Goal: Task Accomplishment & Management: Manage account settings

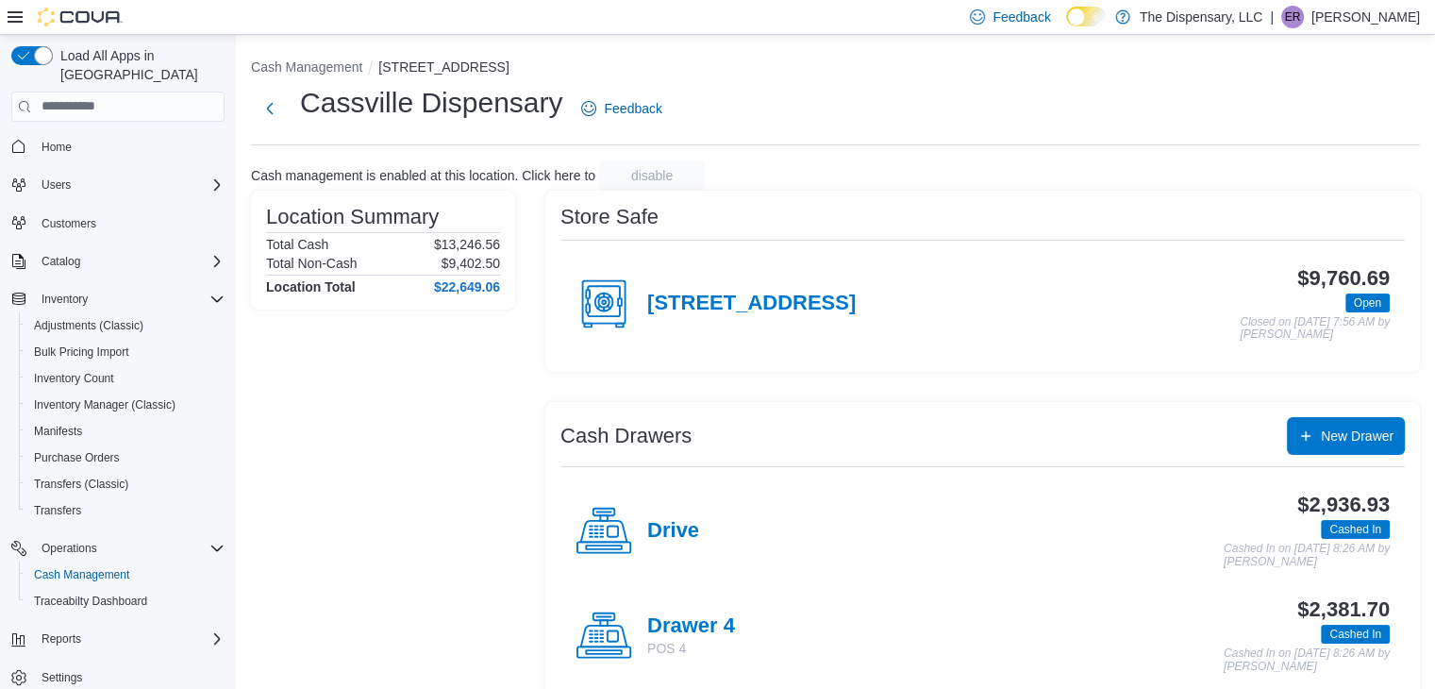
click at [793, 288] on div "[STREET_ADDRESS]" at bounding box center [716, 304] width 280 height 57
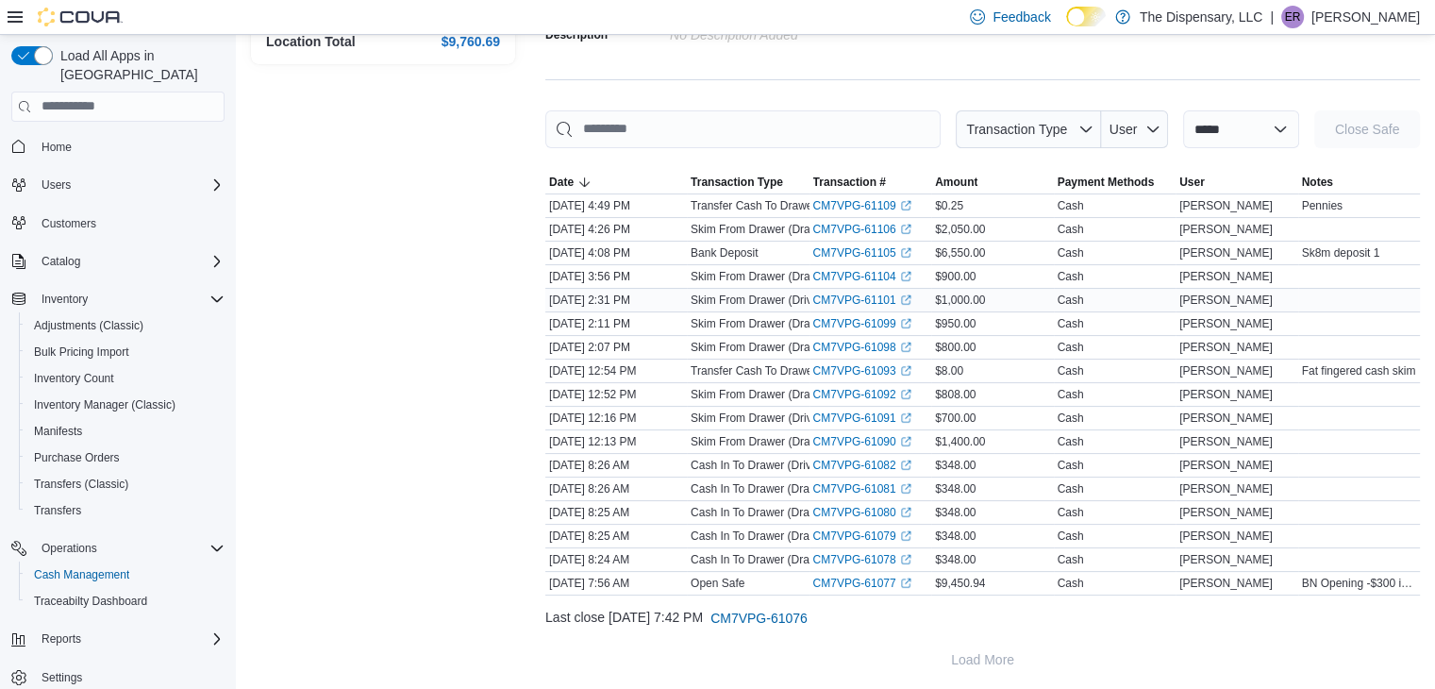
scroll to position [215, 0]
click at [874, 371] on link "CM7VPG-61093 (opens in a new tab or window)" at bounding box center [863, 370] width 98 height 15
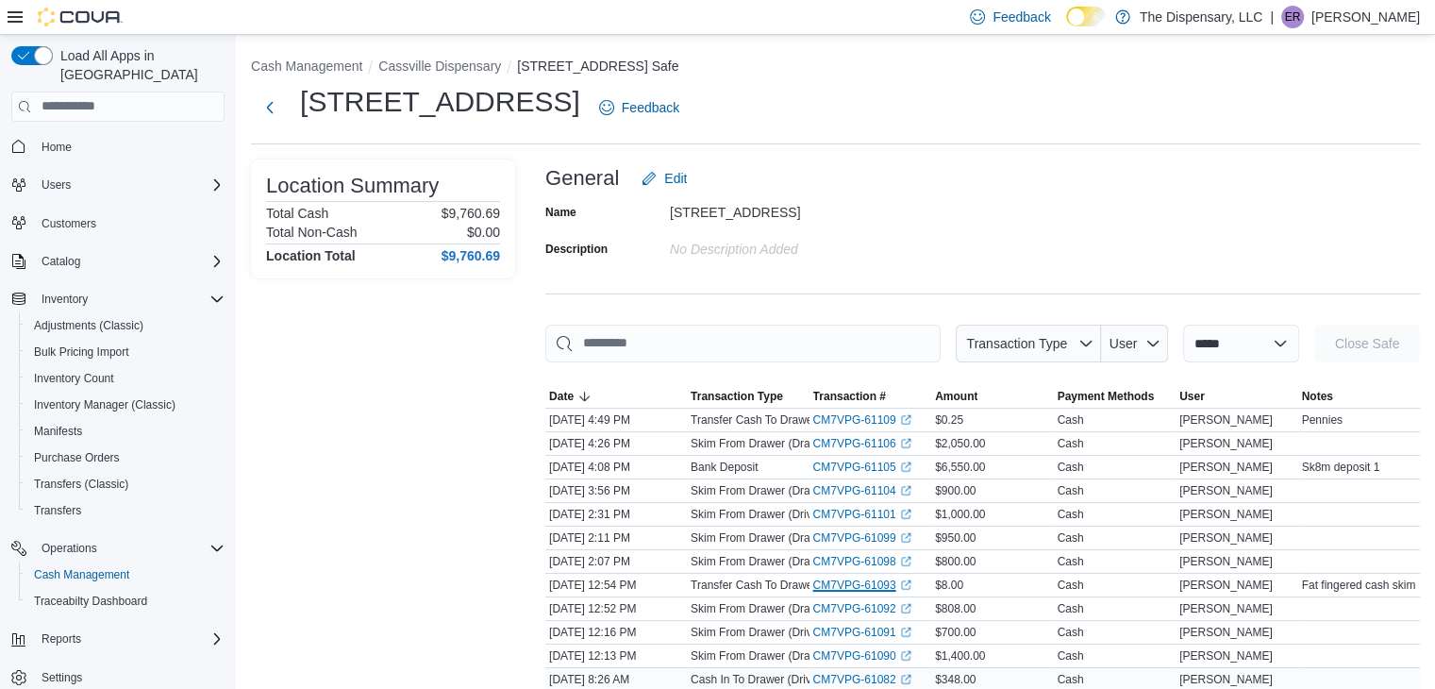
scroll to position [0, 0]
click at [469, 67] on button "Cassville Dispensary" at bounding box center [439, 66] width 123 height 15
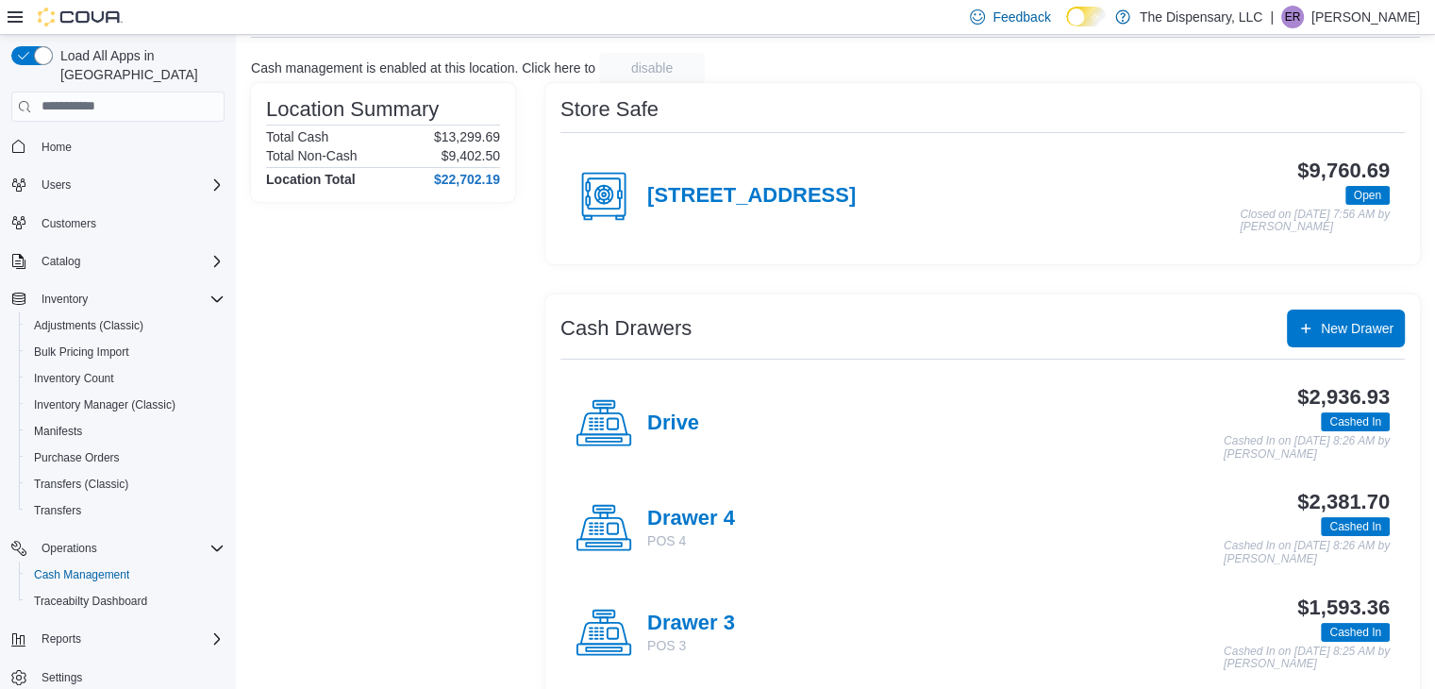
scroll to position [155, 0]
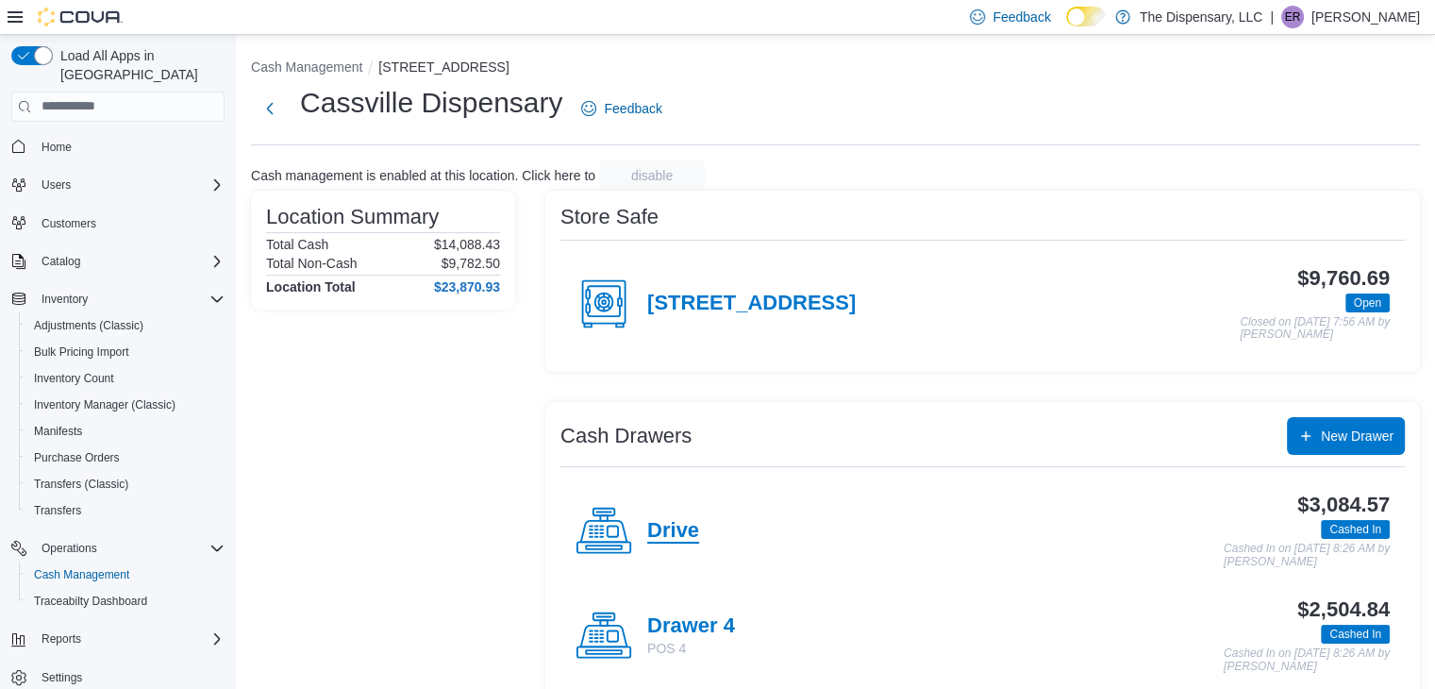
click at [675, 526] on h4 "Drive" at bounding box center [673, 531] width 52 height 25
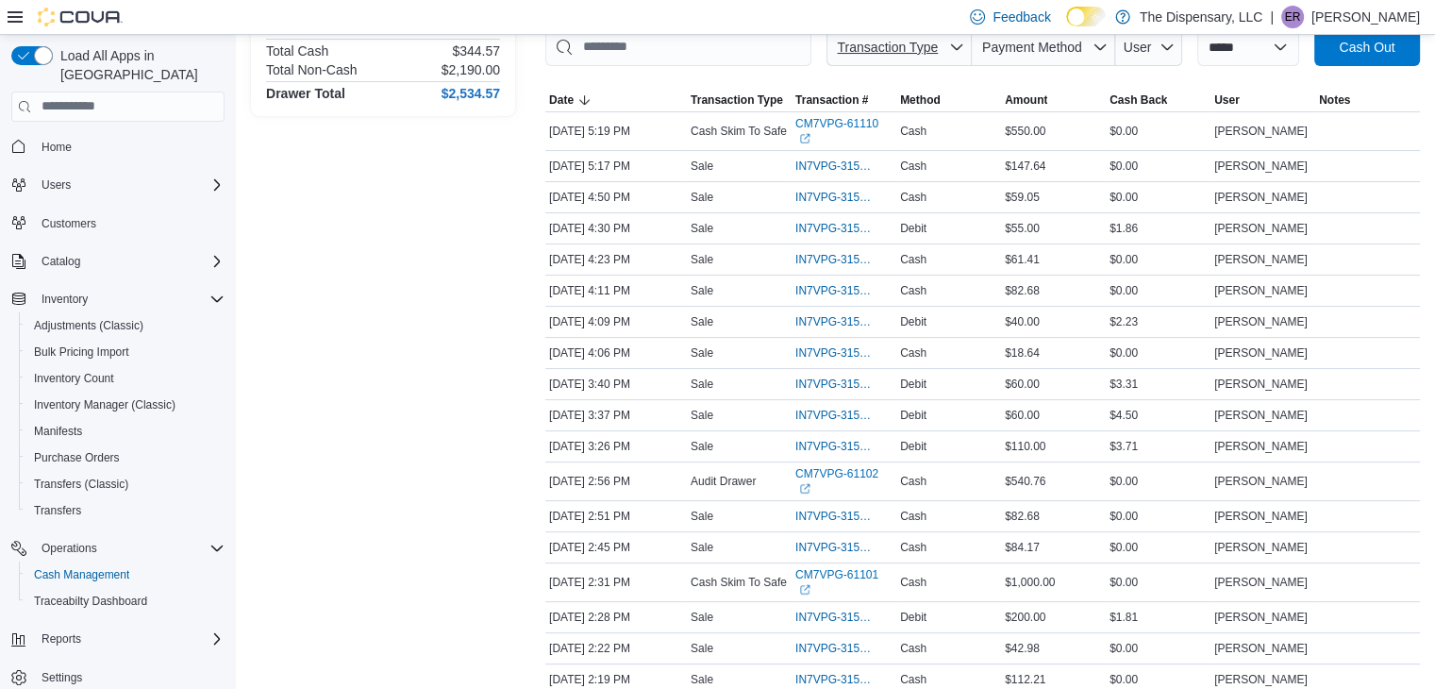
scroll to position [298, 0]
click at [813, 508] on span "IN7VPG-315135" at bounding box center [835, 515] width 78 height 15
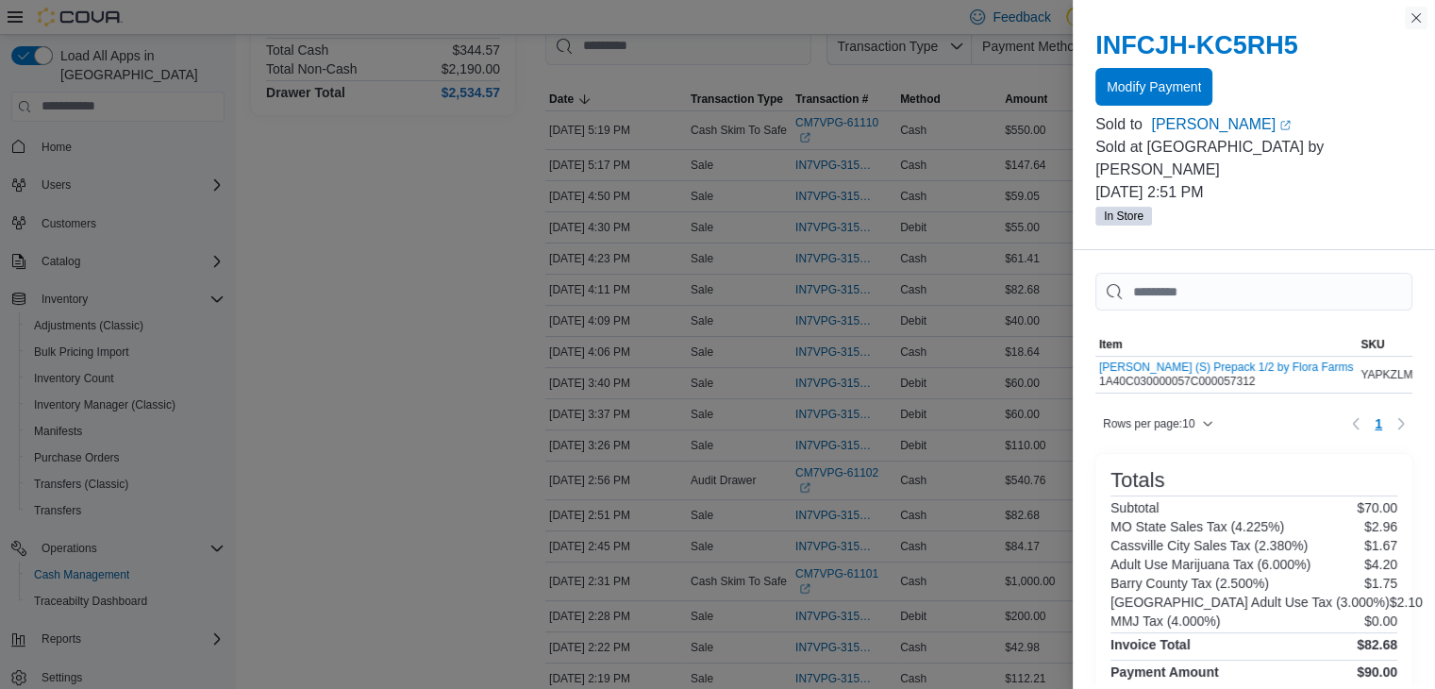
click at [1420, 21] on button "Close this dialog" at bounding box center [1416, 18] width 23 height 23
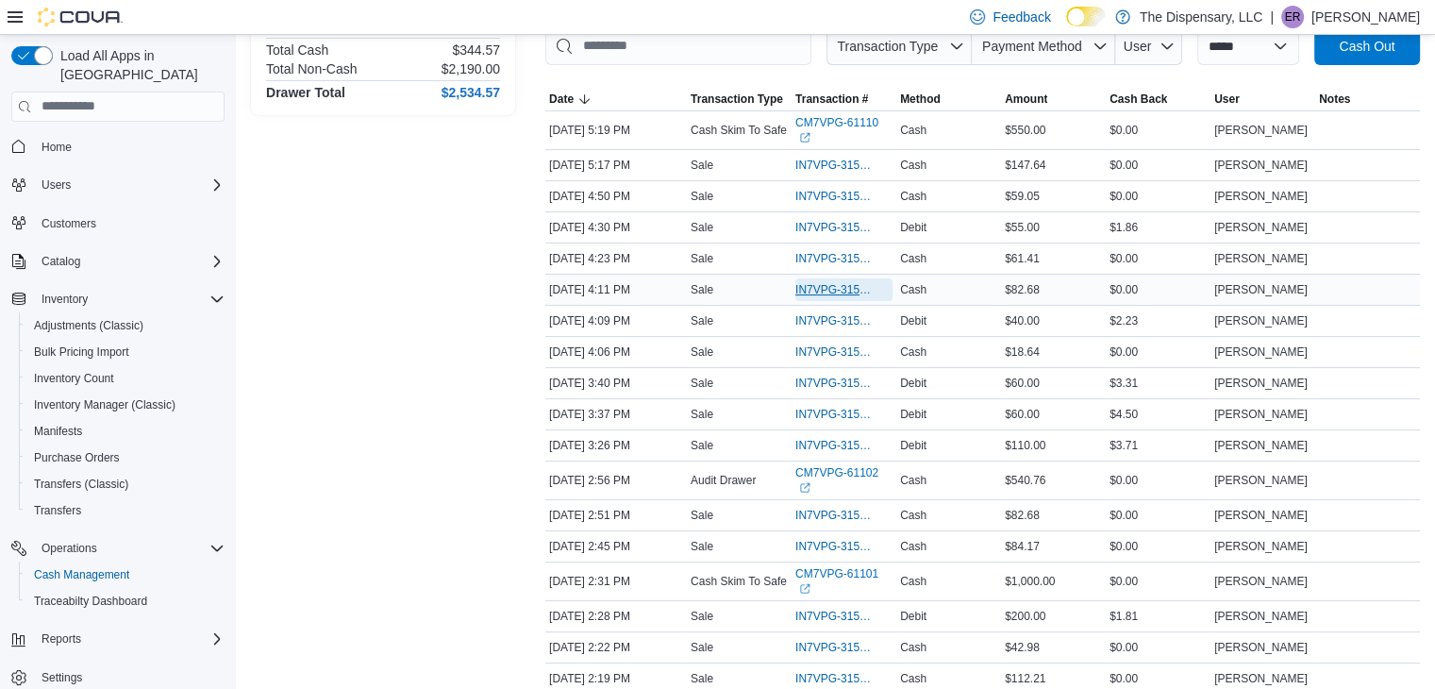
click at [855, 282] on span "IN7VPG-315176" at bounding box center [835, 289] width 78 height 15
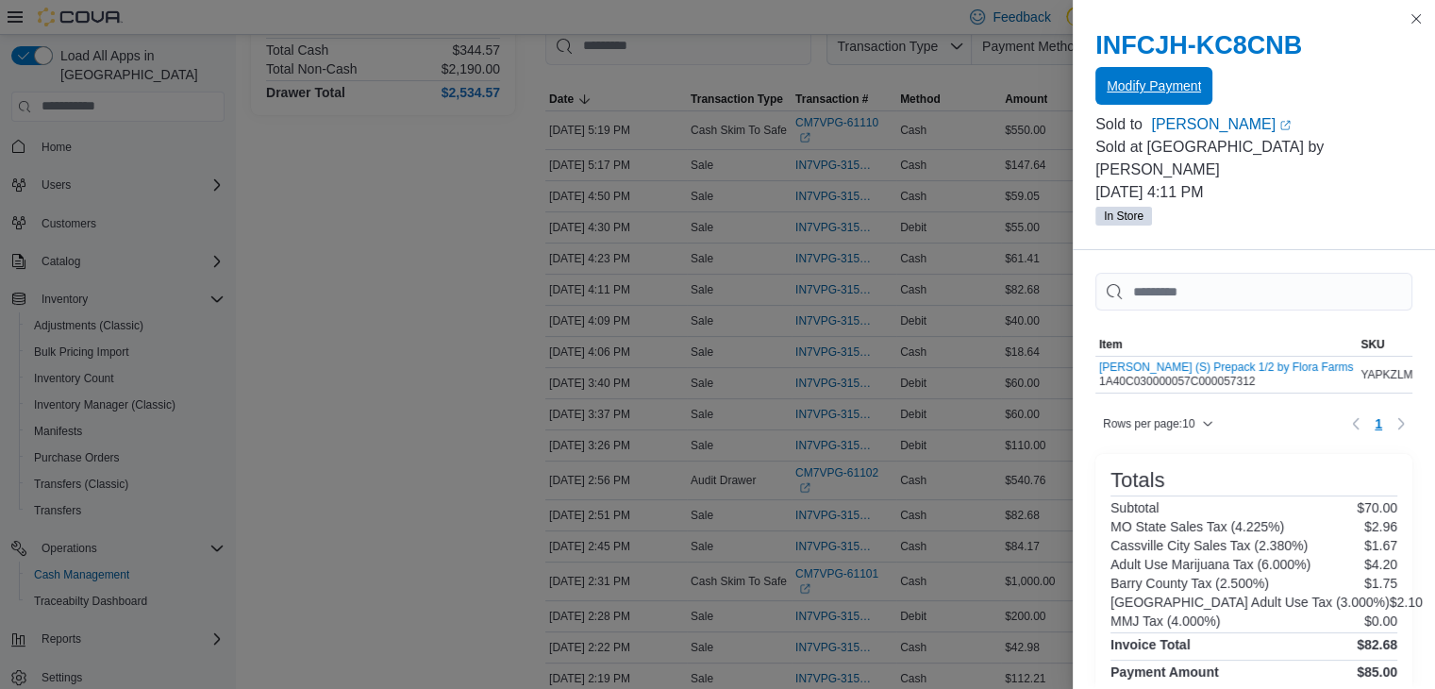
click at [1173, 87] on span "Modify Payment" at bounding box center [1154, 85] width 94 height 19
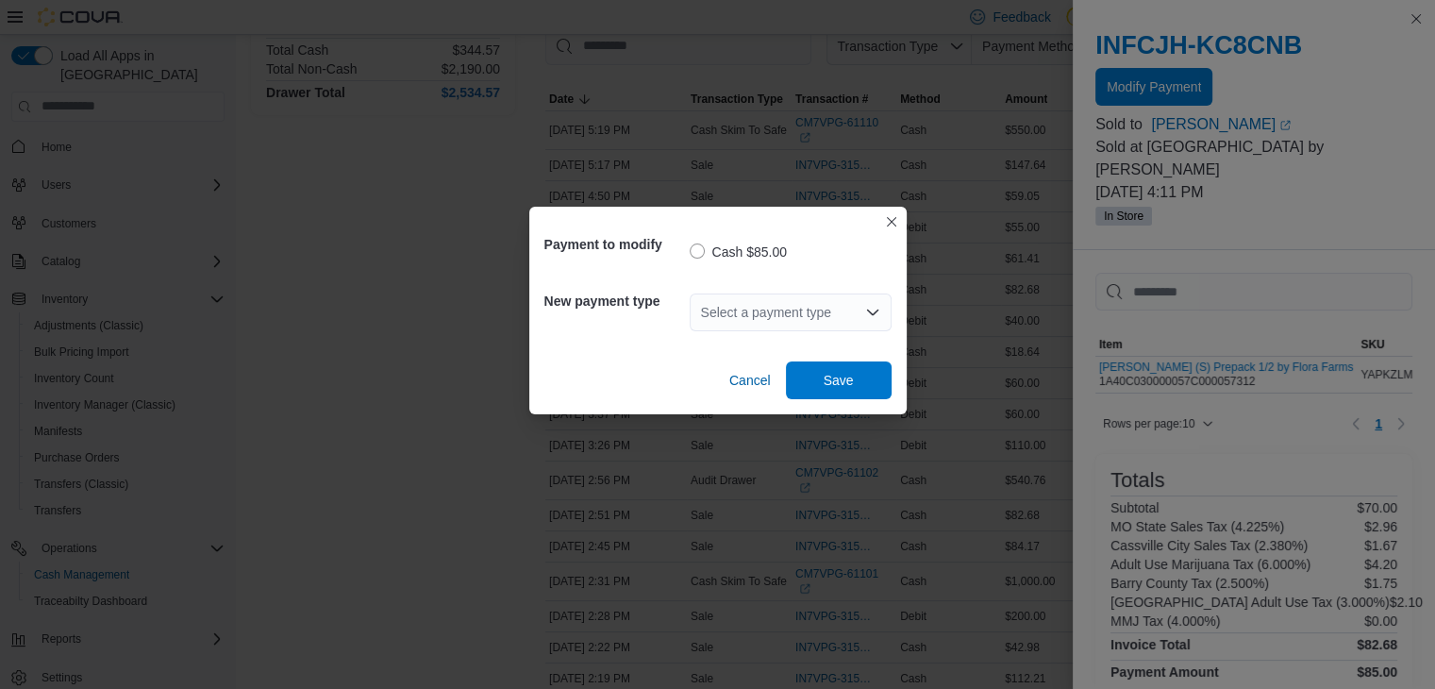
click at [805, 311] on div "Select a payment type" at bounding box center [791, 313] width 202 height 38
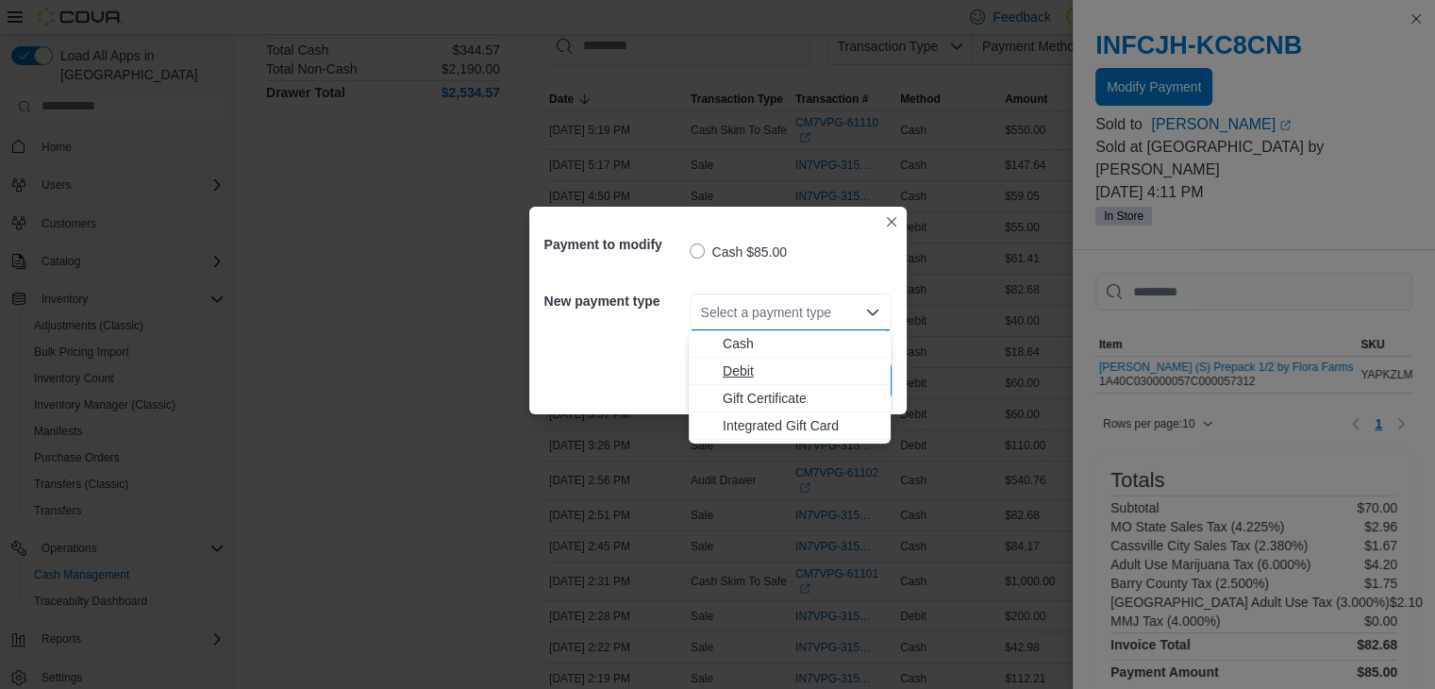
click at [748, 369] on span "Debit" at bounding box center [801, 370] width 157 height 19
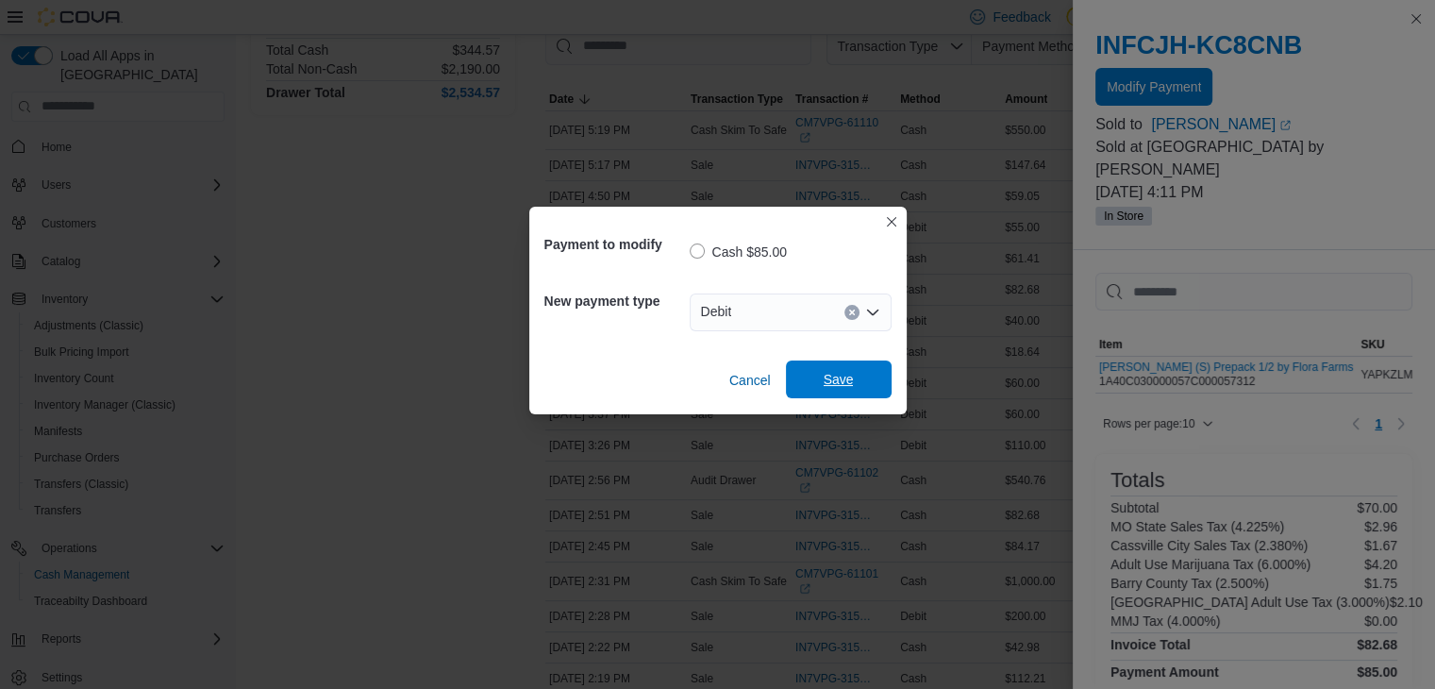
click at [848, 378] on span "Save" at bounding box center [839, 379] width 30 height 19
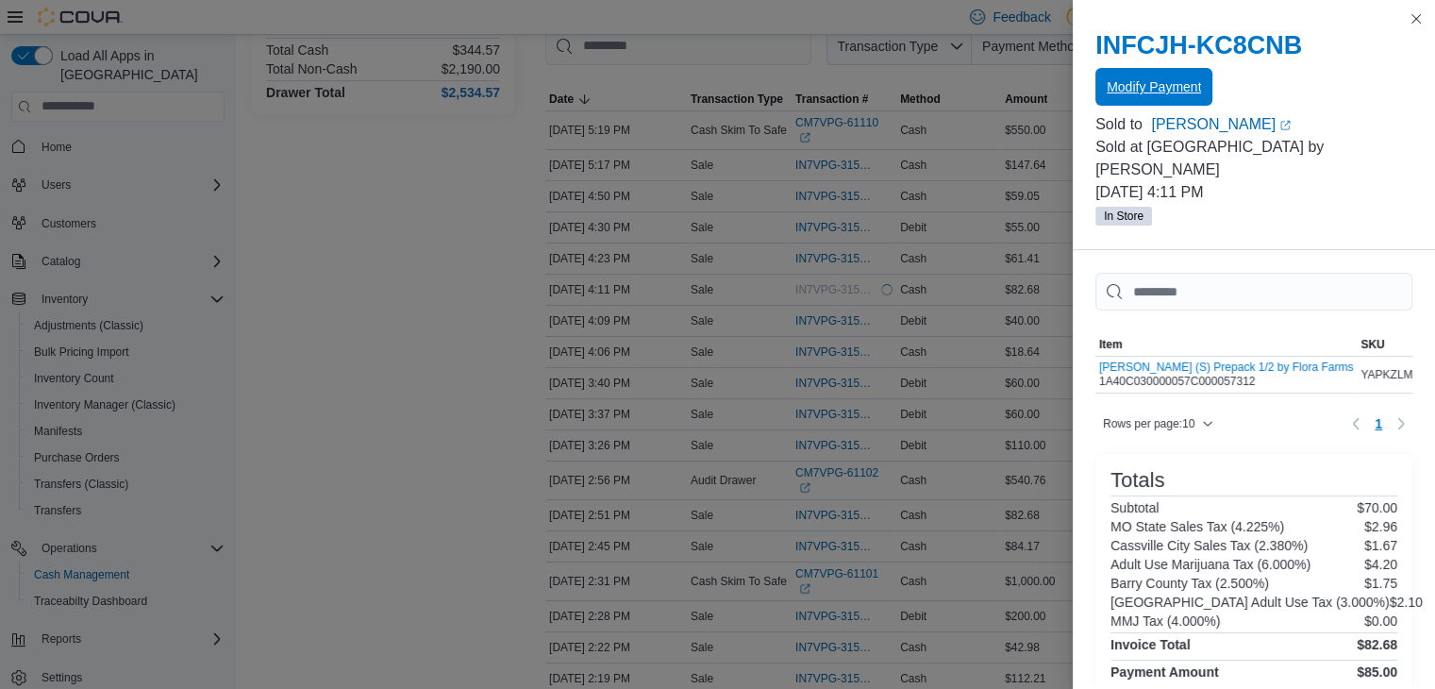
scroll to position [0, 0]
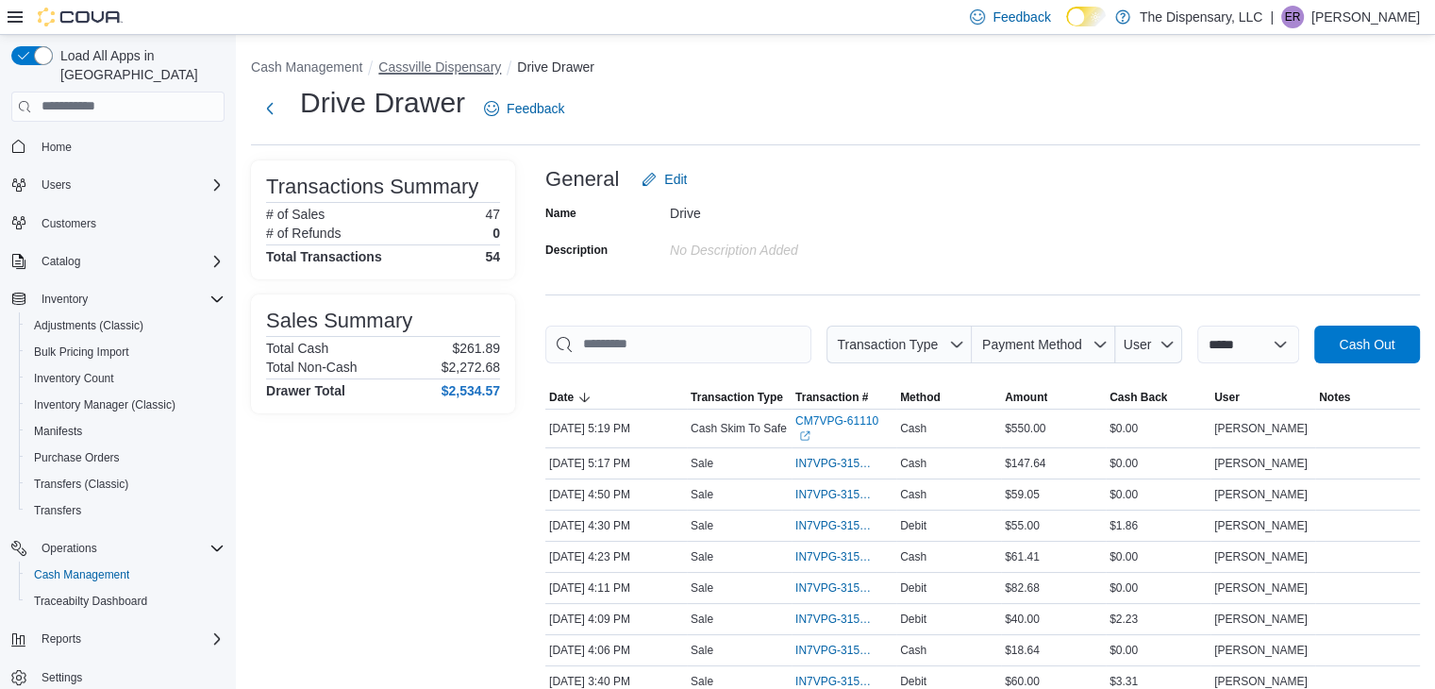
click at [434, 63] on button "Cassville Dispensary" at bounding box center [439, 66] width 123 height 15
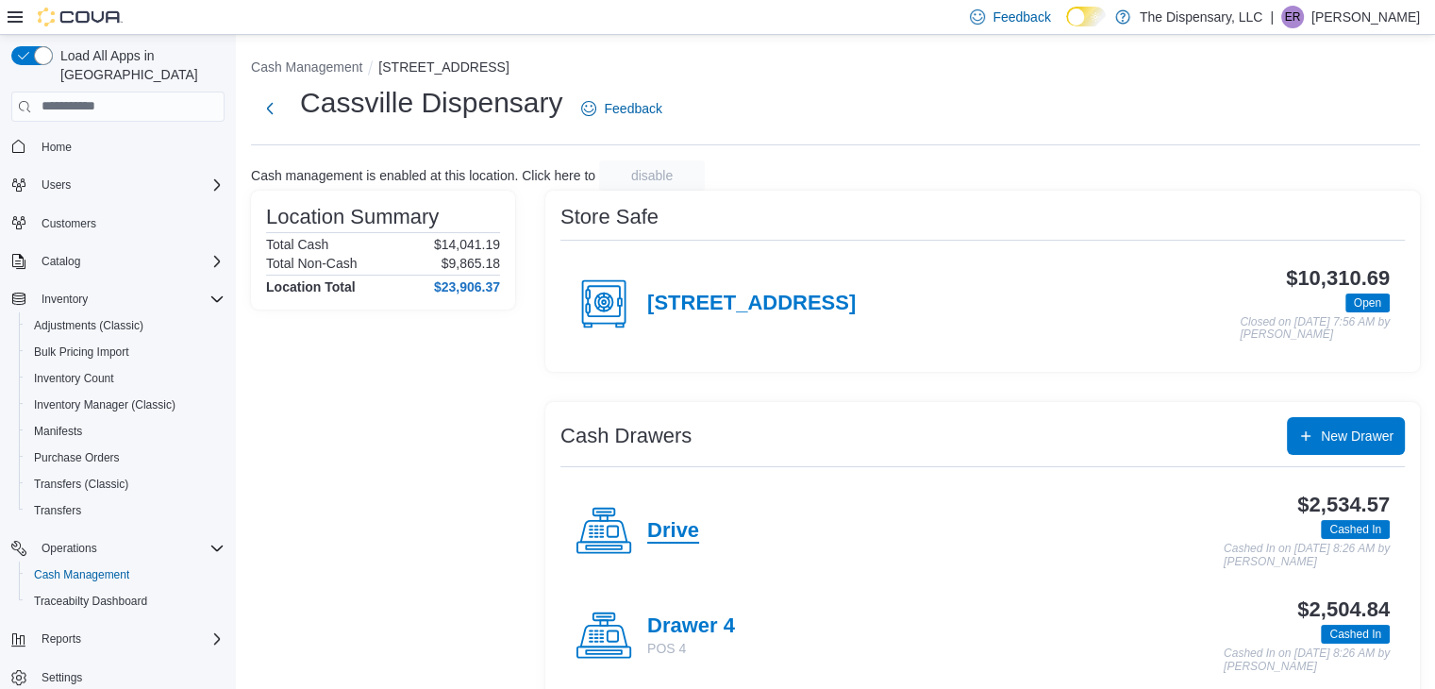
click at [675, 524] on h4 "Drive" at bounding box center [673, 531] width 52 height 25
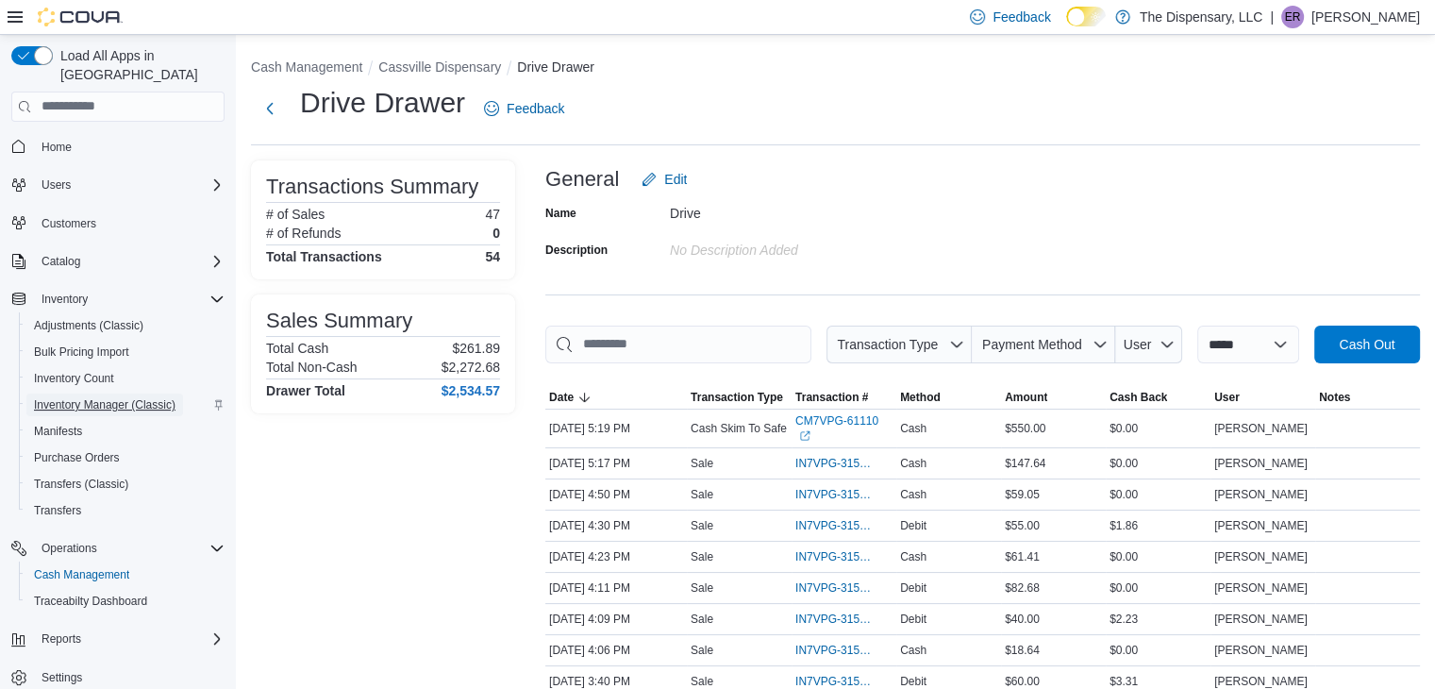
click at [102, 397] on span "Inventory Manager (Classic)" at bounding box center [105, 404] width 142 height 15
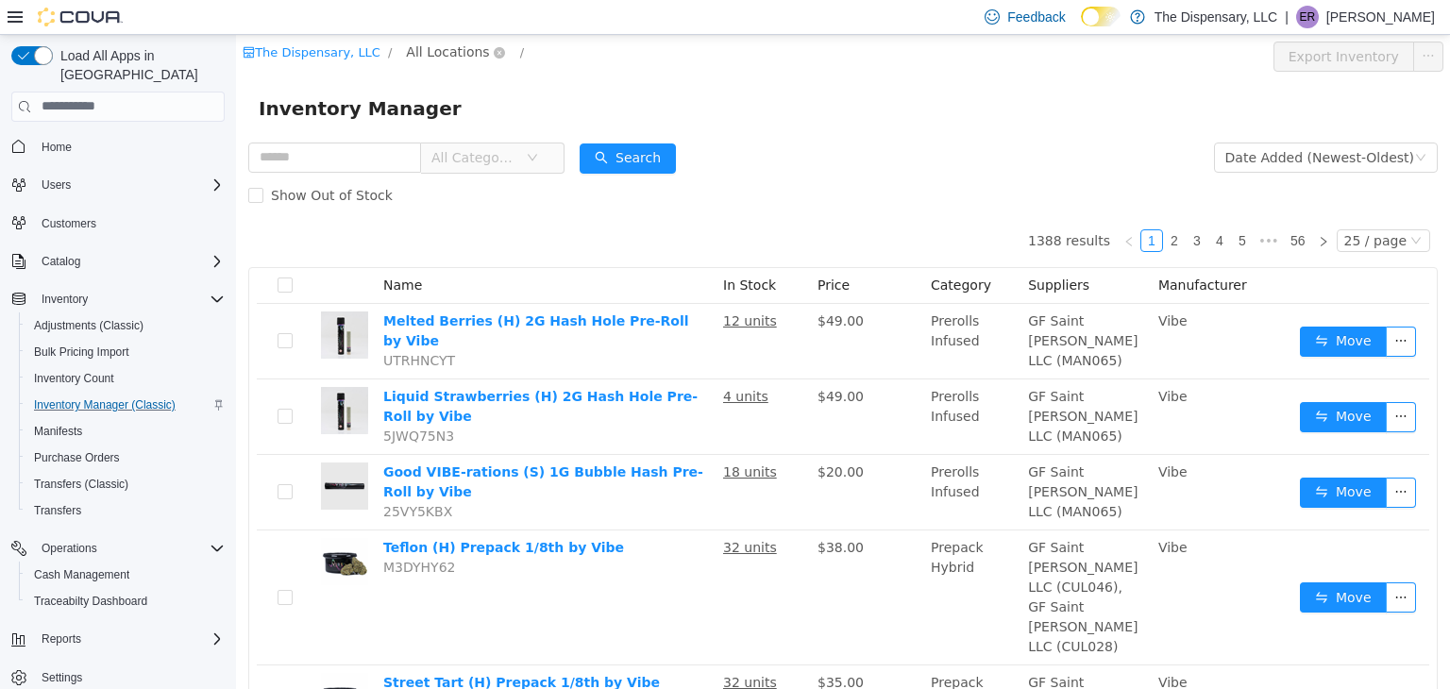
click at [419, 43] on span "All Locations" at bounding box center [447, 51] width 83 height 21
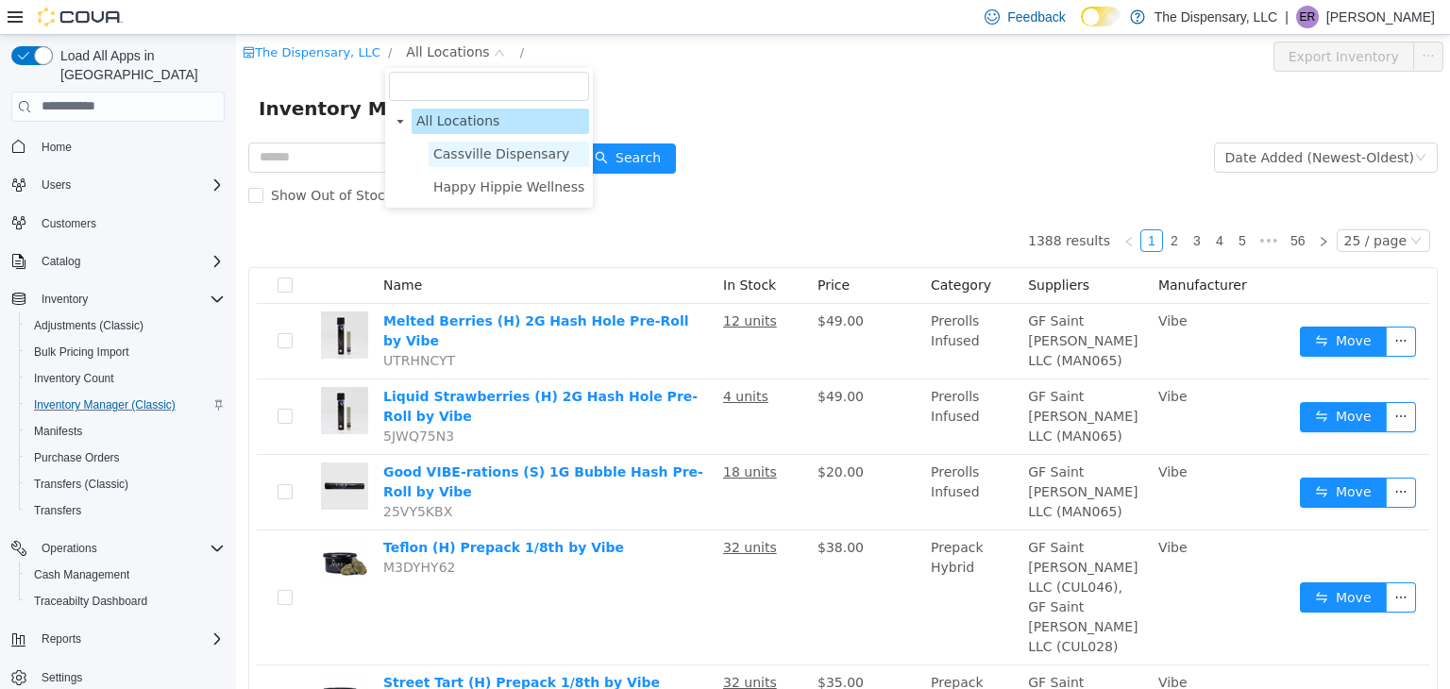
click at [449, 145] on span "Cassville Dispensary" at bounding box center [501, 152] width 136 height 15
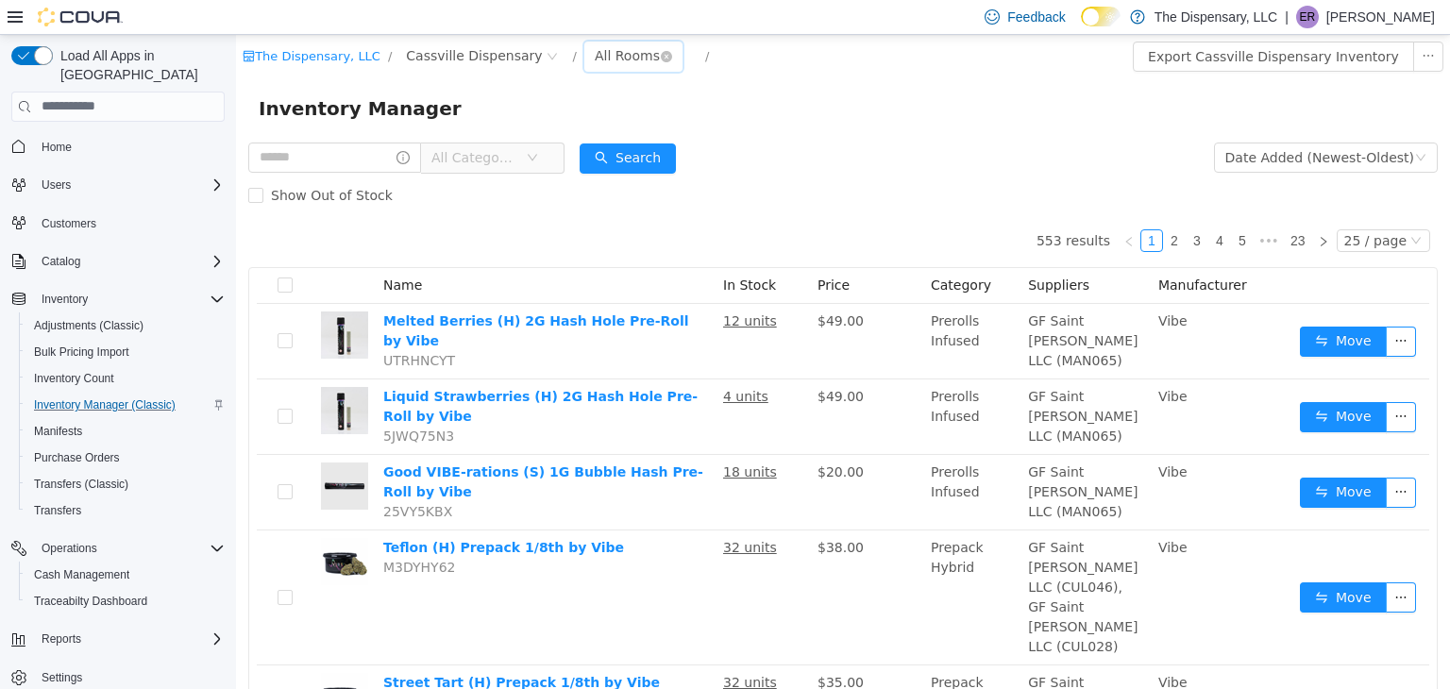
click at [595, 55] on div "All Rooms" at bounding box center [627, 55] width 65 height 28
click at [569, 158] on li "Back Room" at bounding box center [606, 154] width 113 height 30
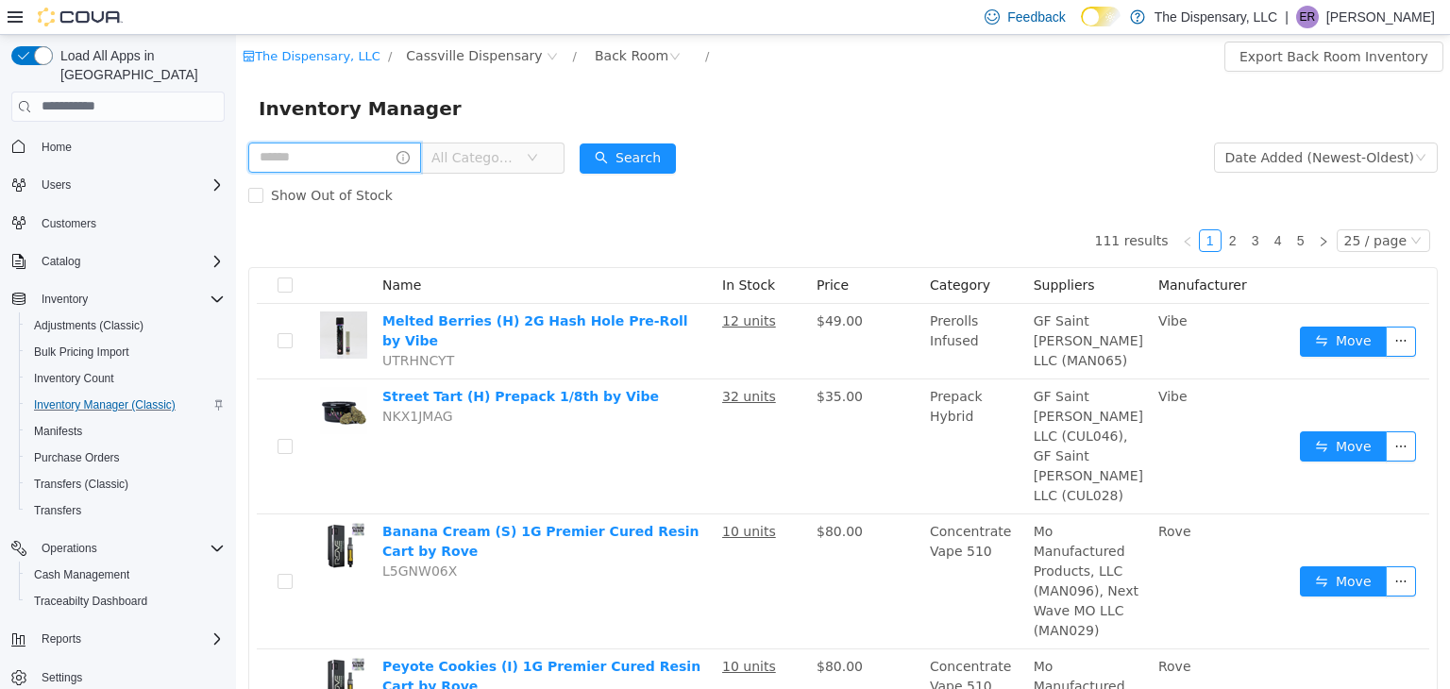
click at [325, 147] on input "text" at bounding box center [334, 157] width 173 height 30
type input "*********"
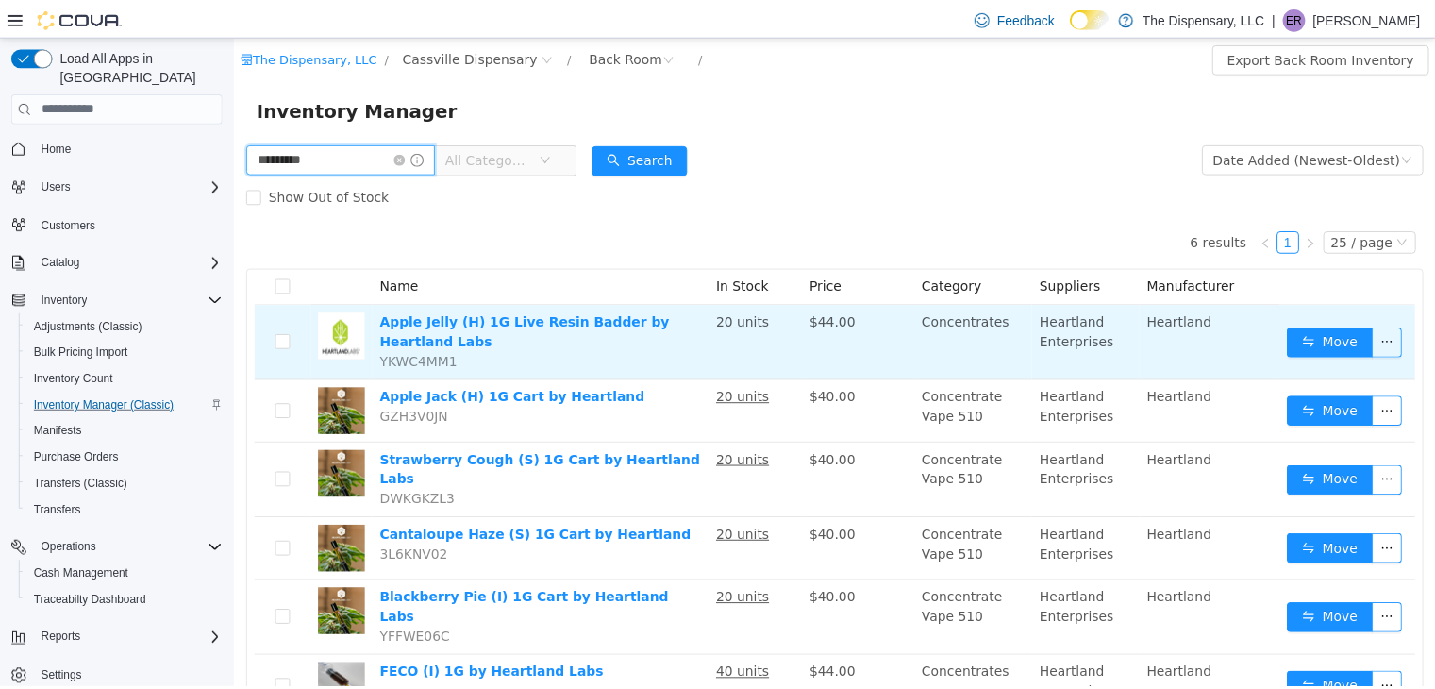
scroll to position [59, 0]
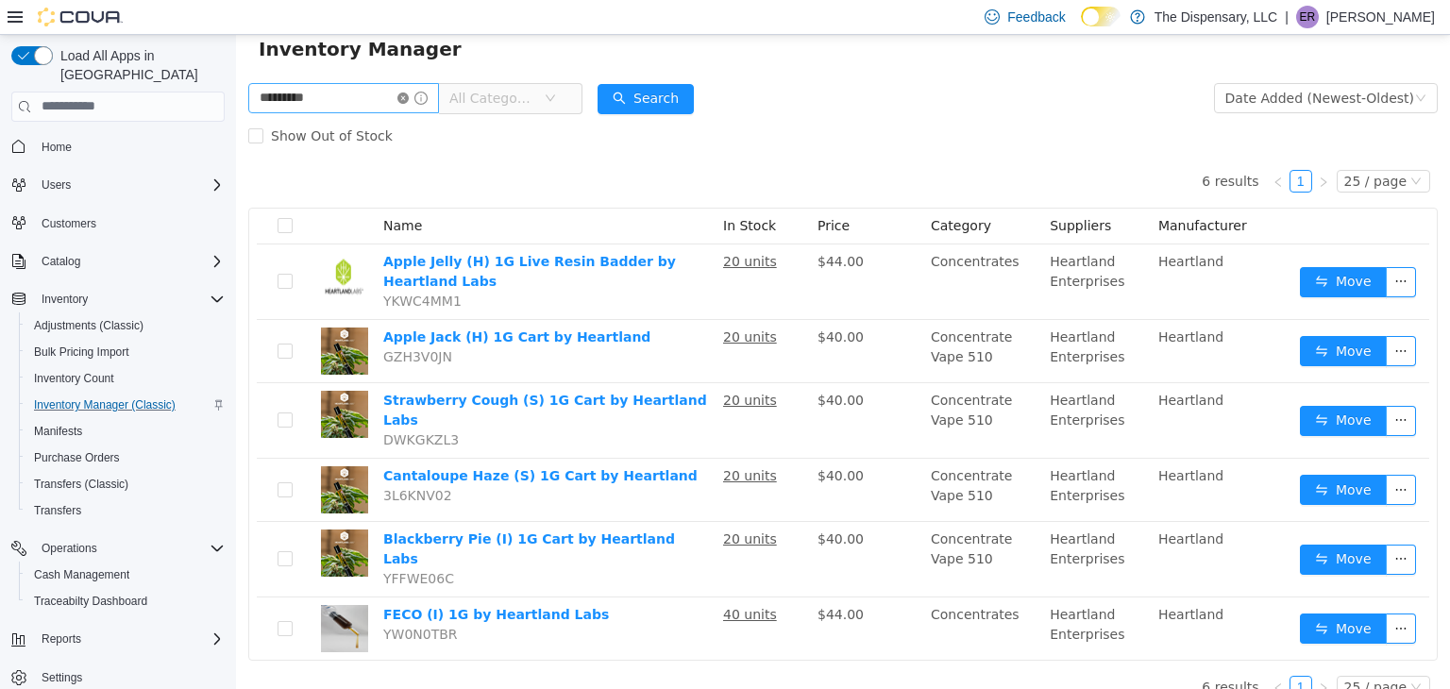
click at [409, 96] on icon "icon: close-circle" at bounding box center [402, 97] width 11 height 11
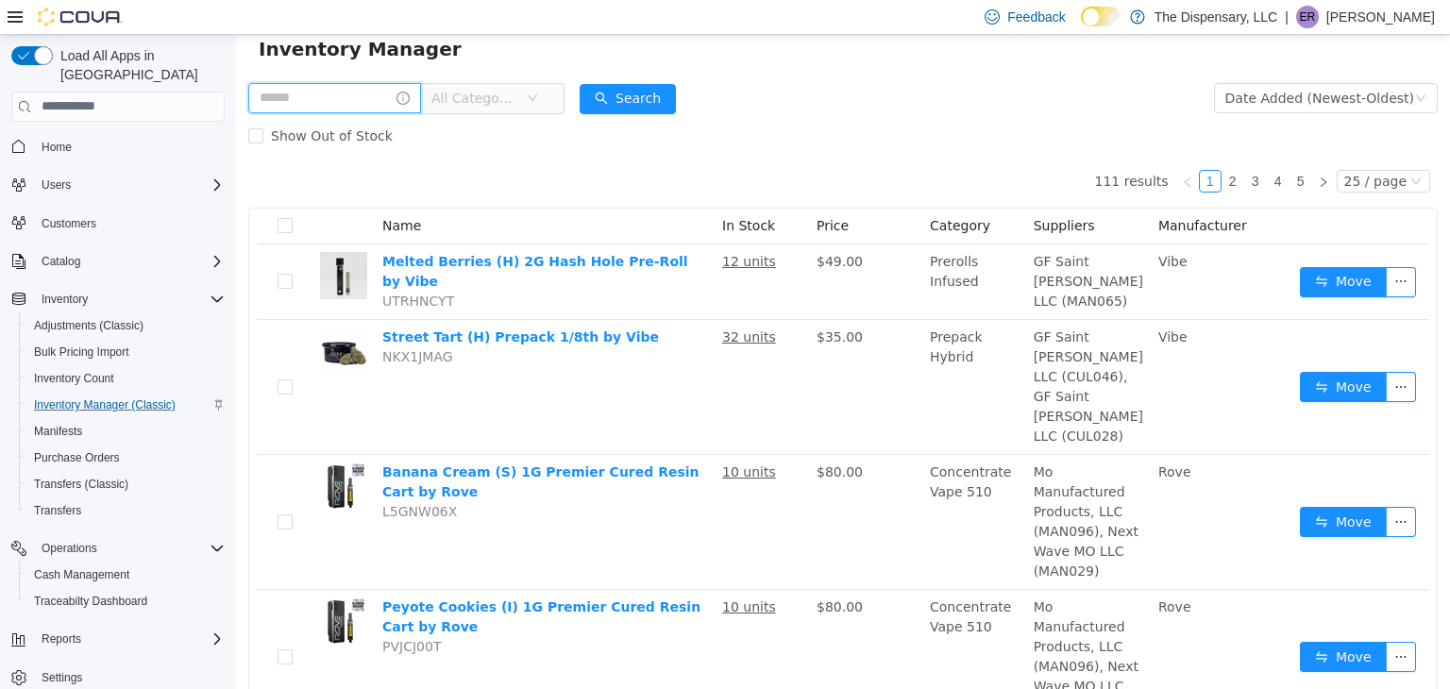
click at [381, 108] on input "text" at bounding box center [334, 97] width 173 height 30
type input "****"
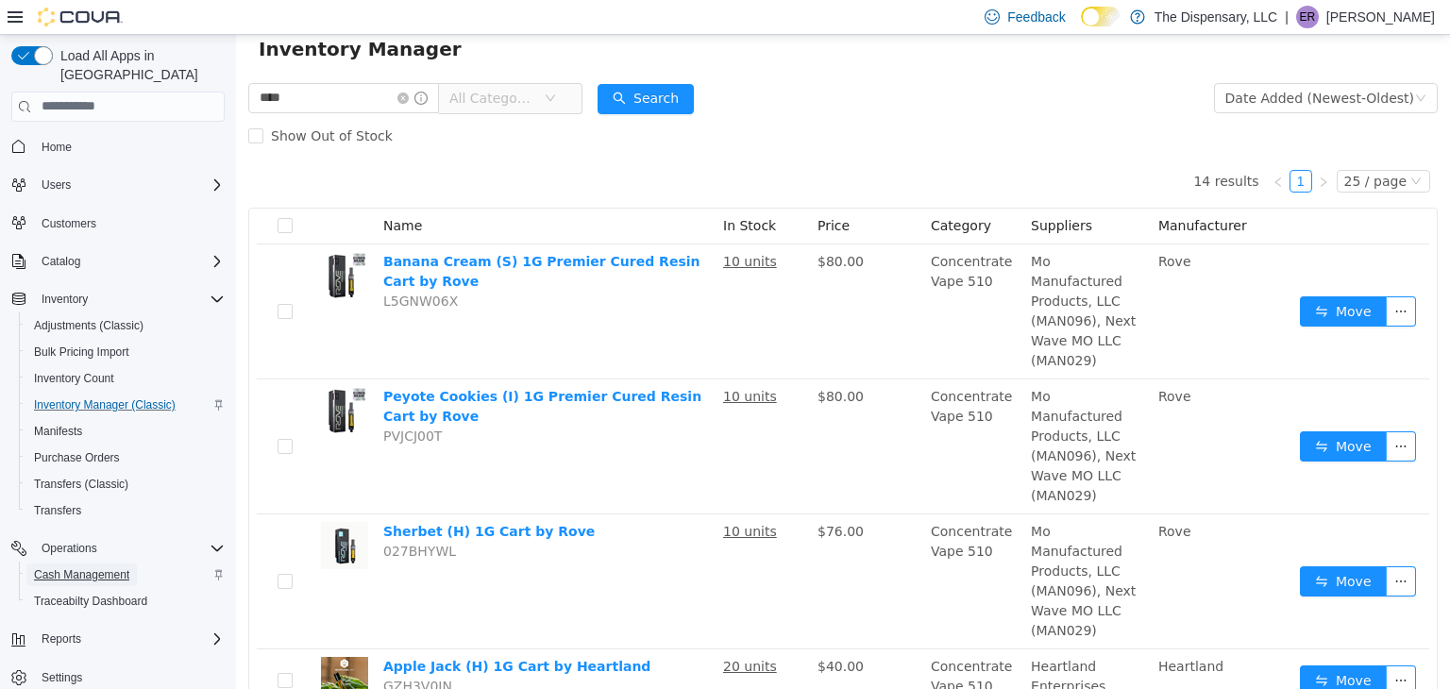
click at [93, 567] on span "Cash Management" at bounding box center [81, 574] width 95 height 15
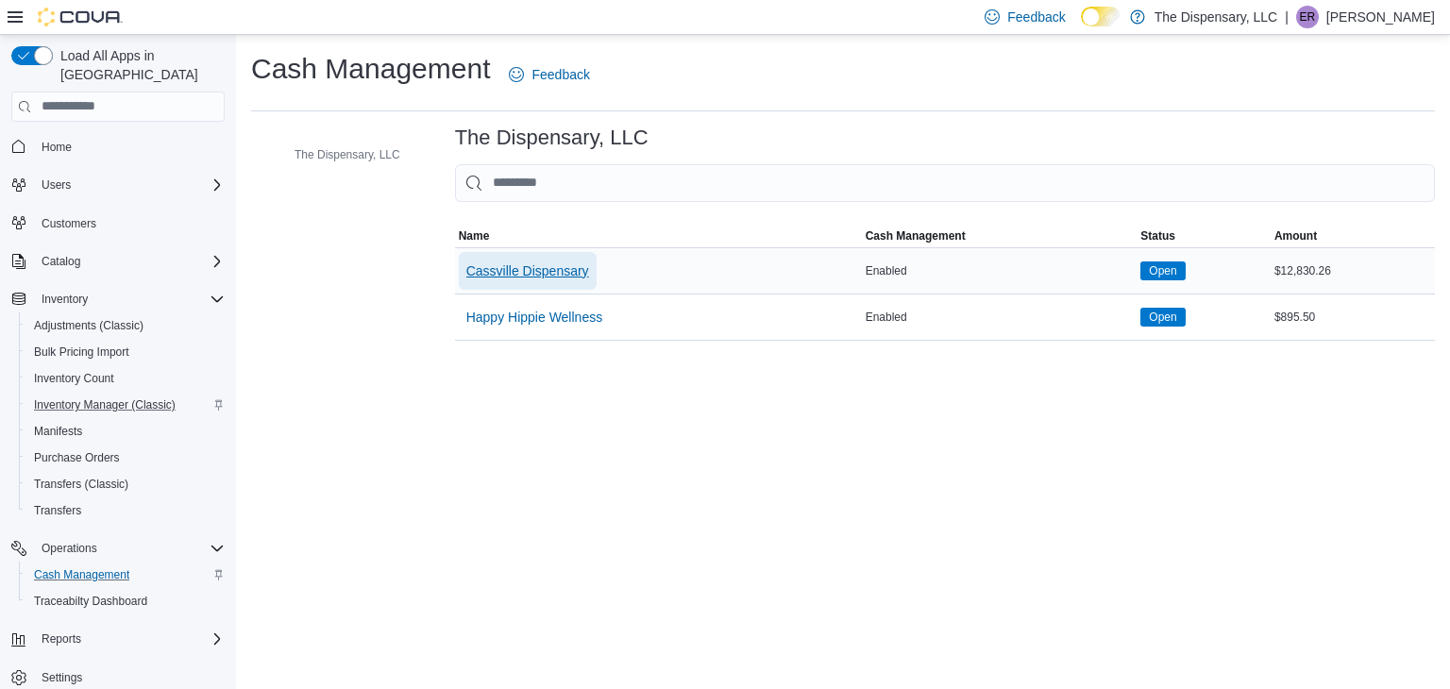
click at [524, 265] on span "Cassville Dispensary" at bounding box center [527, 270] width 123 height 19
